Goal: Register for event/course

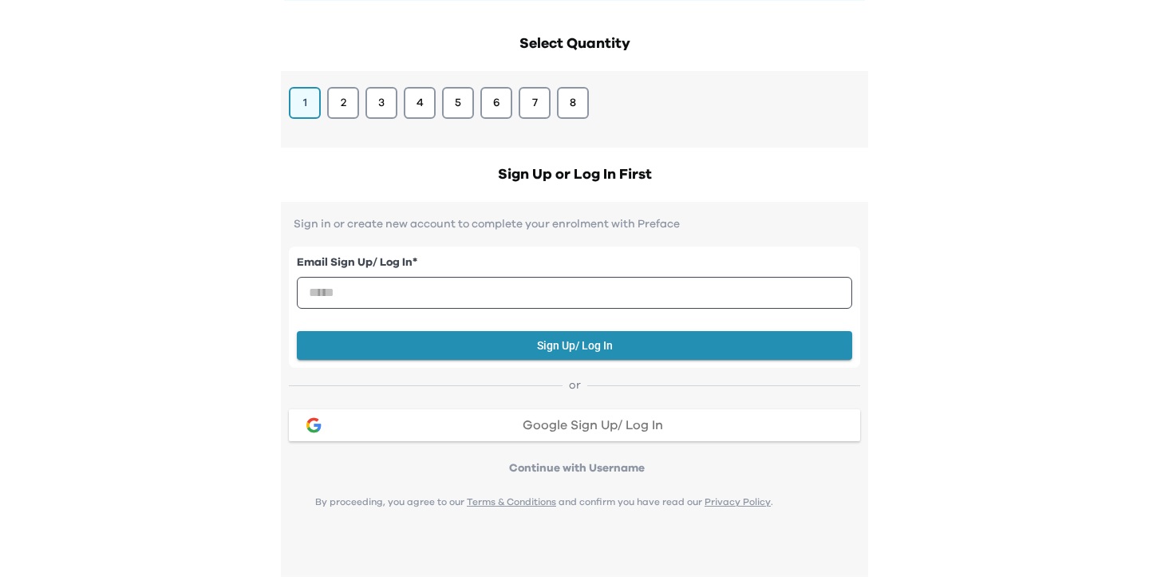
scroll to position [143, 0]
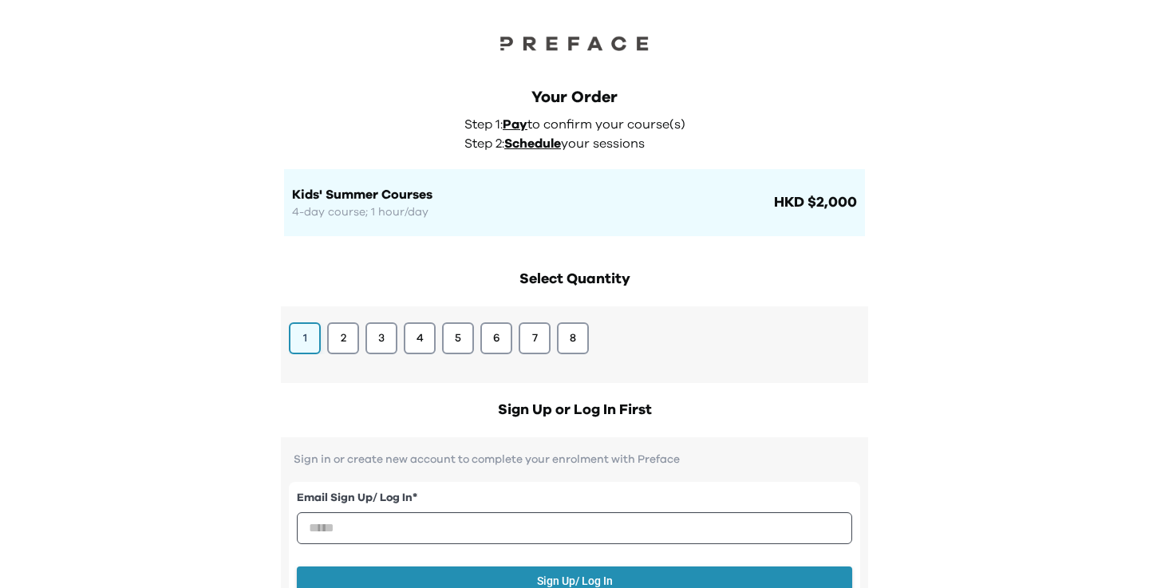
click at [309, 338] on button "1" at bounding box center [305, 338] width 32 height 32
